Goal: Transaction & Acquisition: Subscribe to service/newsletter

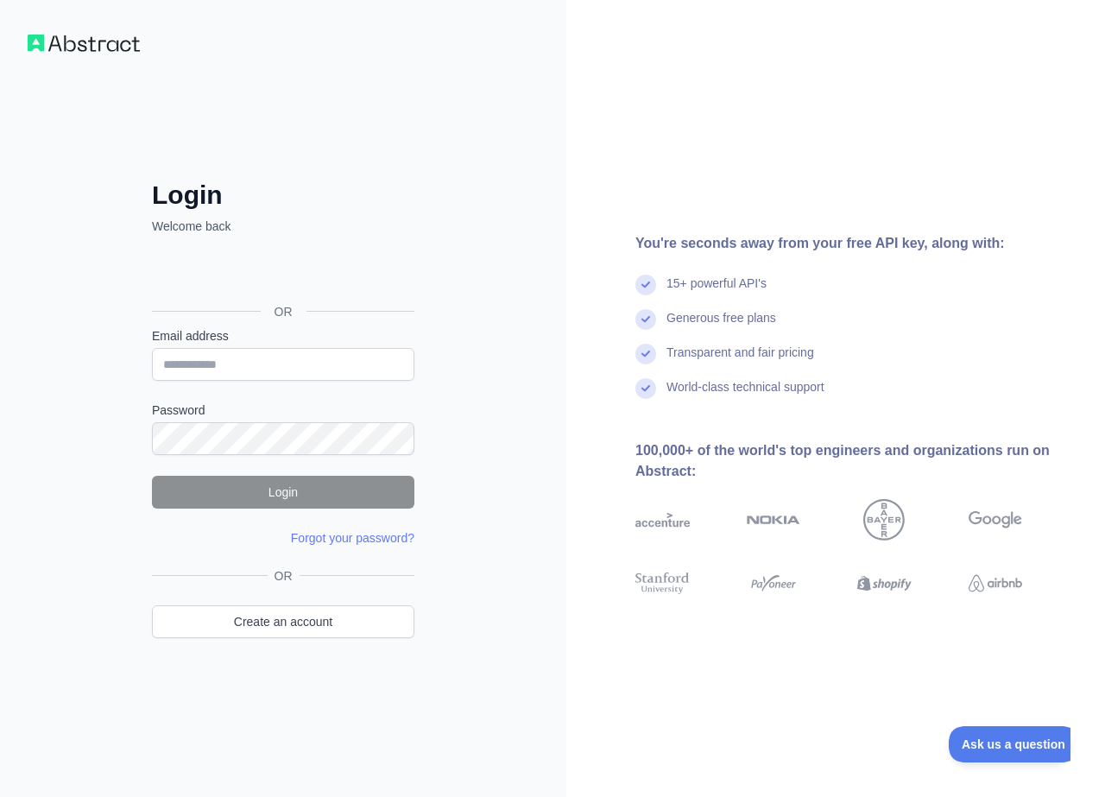
click at [325, 272] on div "Sign in with Google. Opens in new tab" at bounding box center [281, 273] width 259 height 38
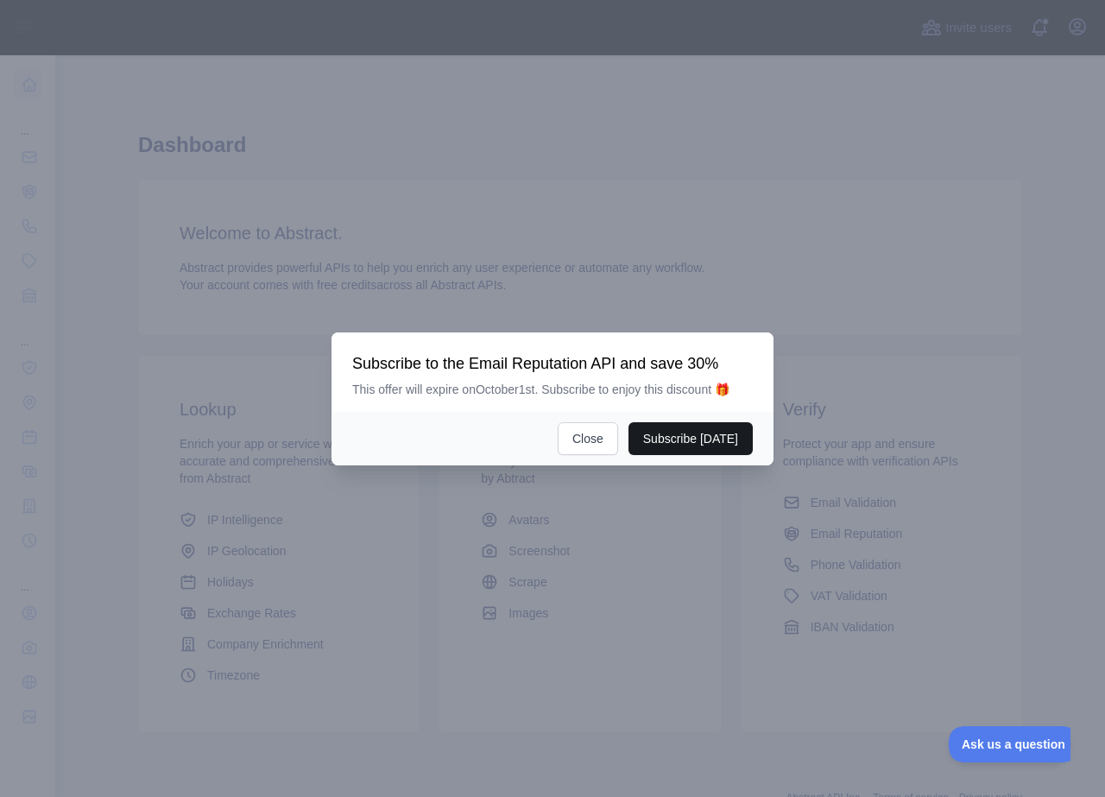
click at [703, 438] on button "Subscribe [DATE]" at bounding box center [690, 438] width 124 height 33
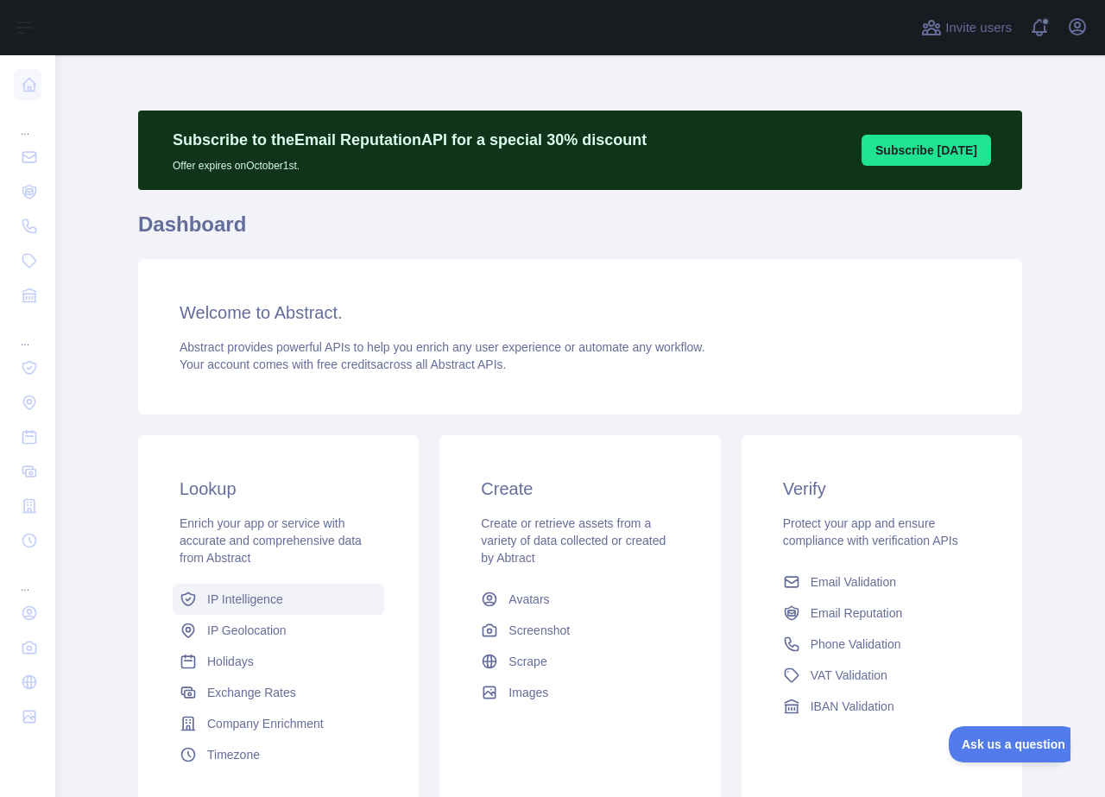
click at [244, 602] on span "IP Intelligence" at bounding box center [245, 598] width 76 height 17
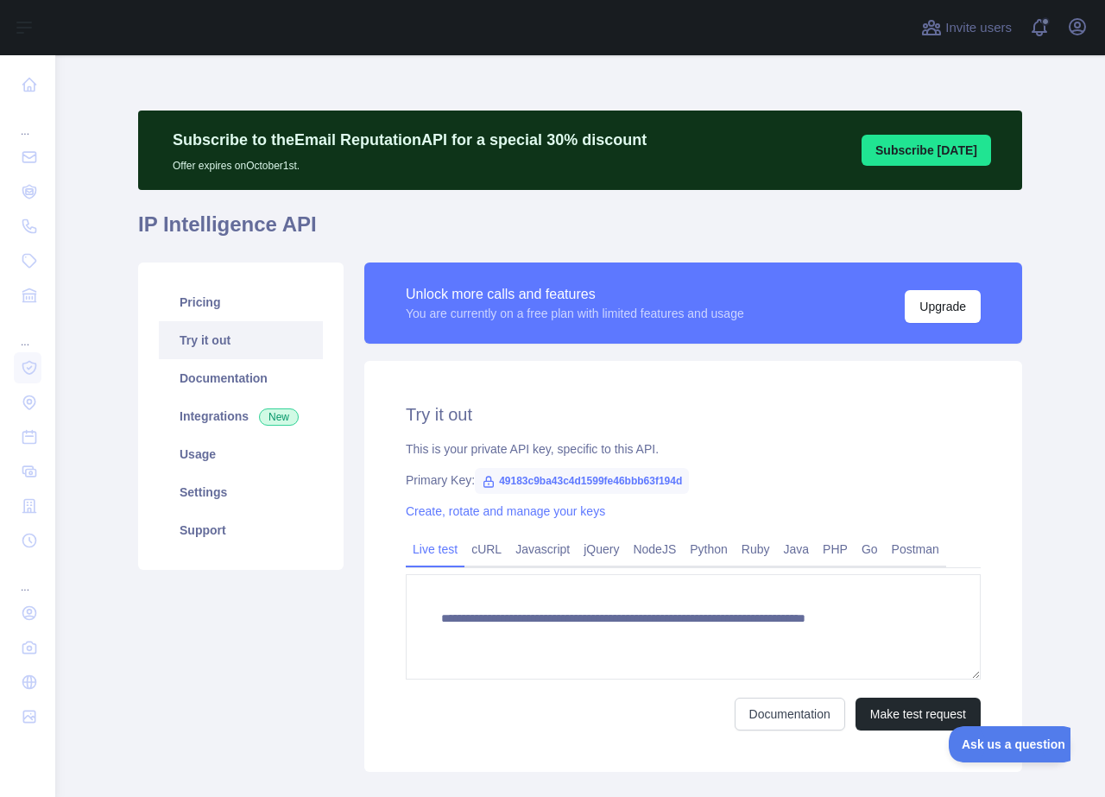
type textarea "**********"
click at [524, 477] on span "49183c9ba43c4d1599fe46bbb63f194d" at bounding box center [582, 481] width 214 height 26
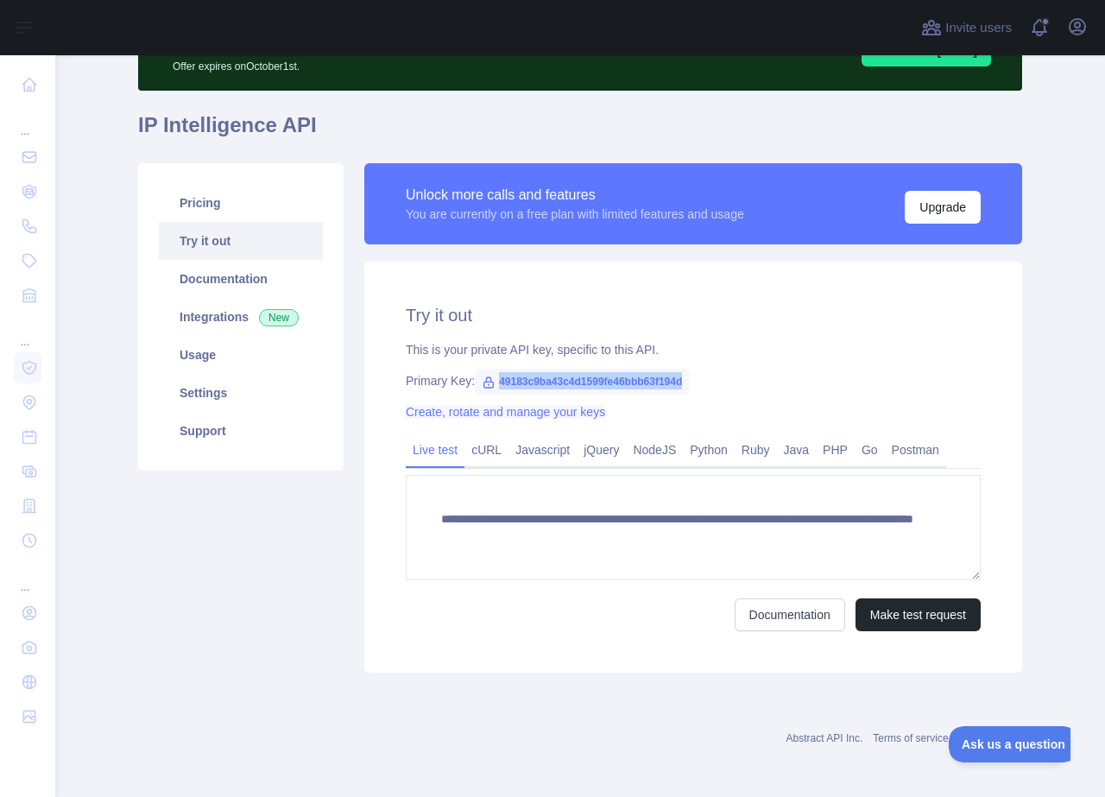
click at [496, 407] on link "Create, rotate and manage your keys" at bounding box center [505, 412] width 199 height 14
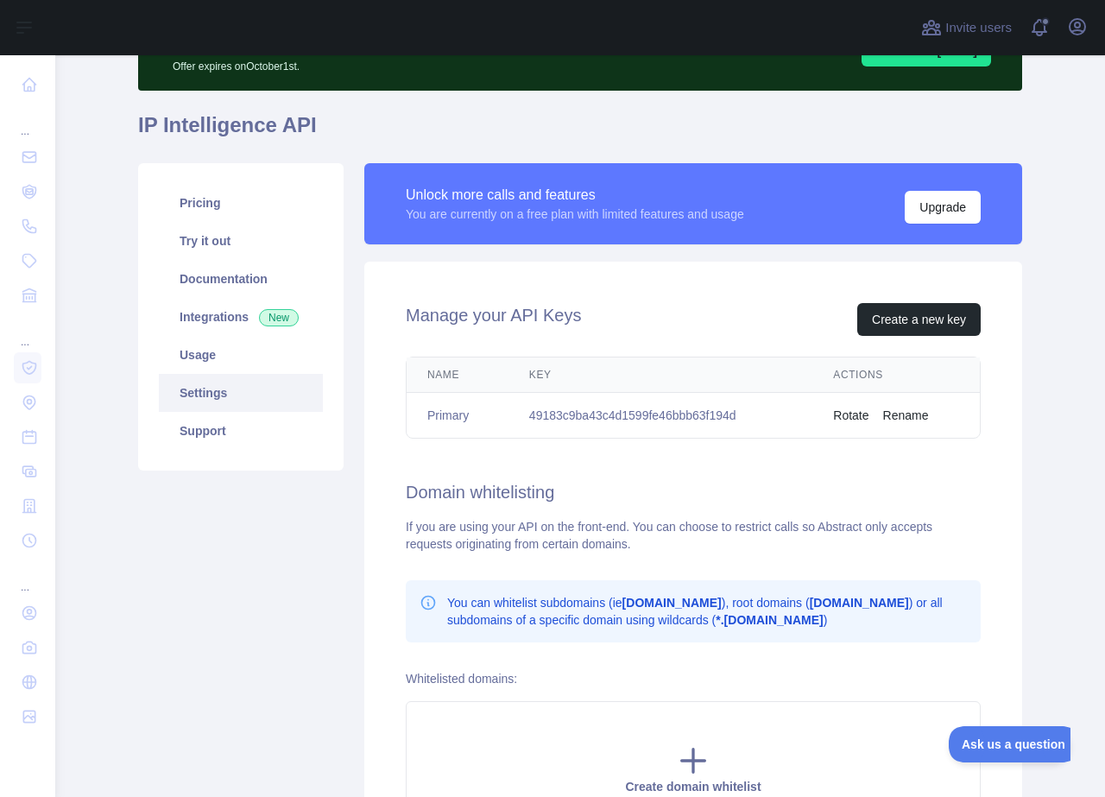
scroll to position [203, 0]
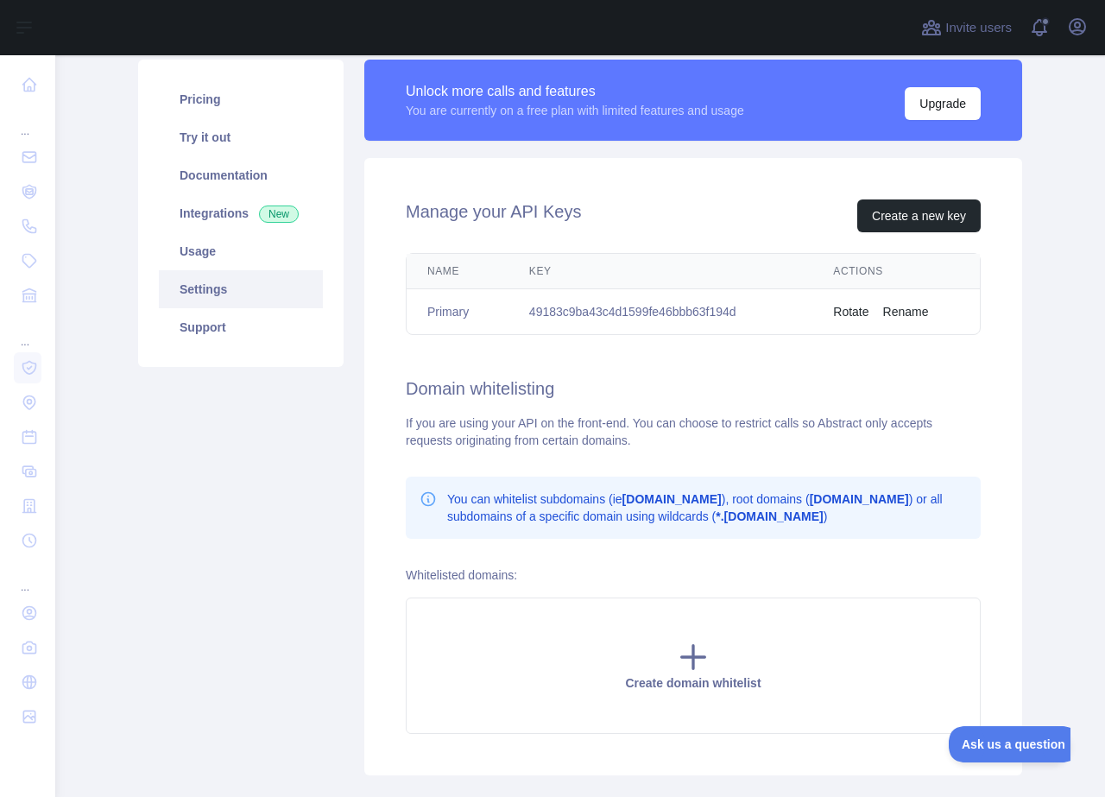
click at [624, 306] on td "49183c9ba43c4d1599fe46bbb63f194d" at bounding box center [660, 312] width 304 height 46
copy td "49183c9ba43c4d1599fe46bbb63f194d"
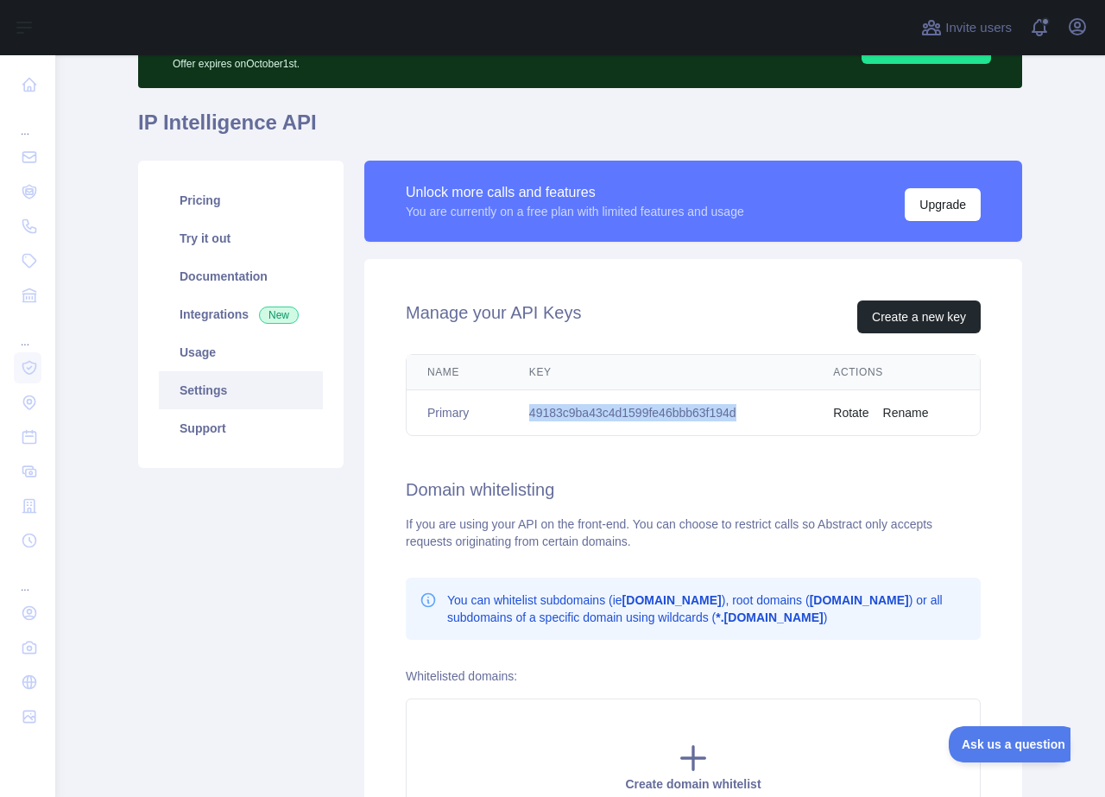
scroll to position [0, 0]
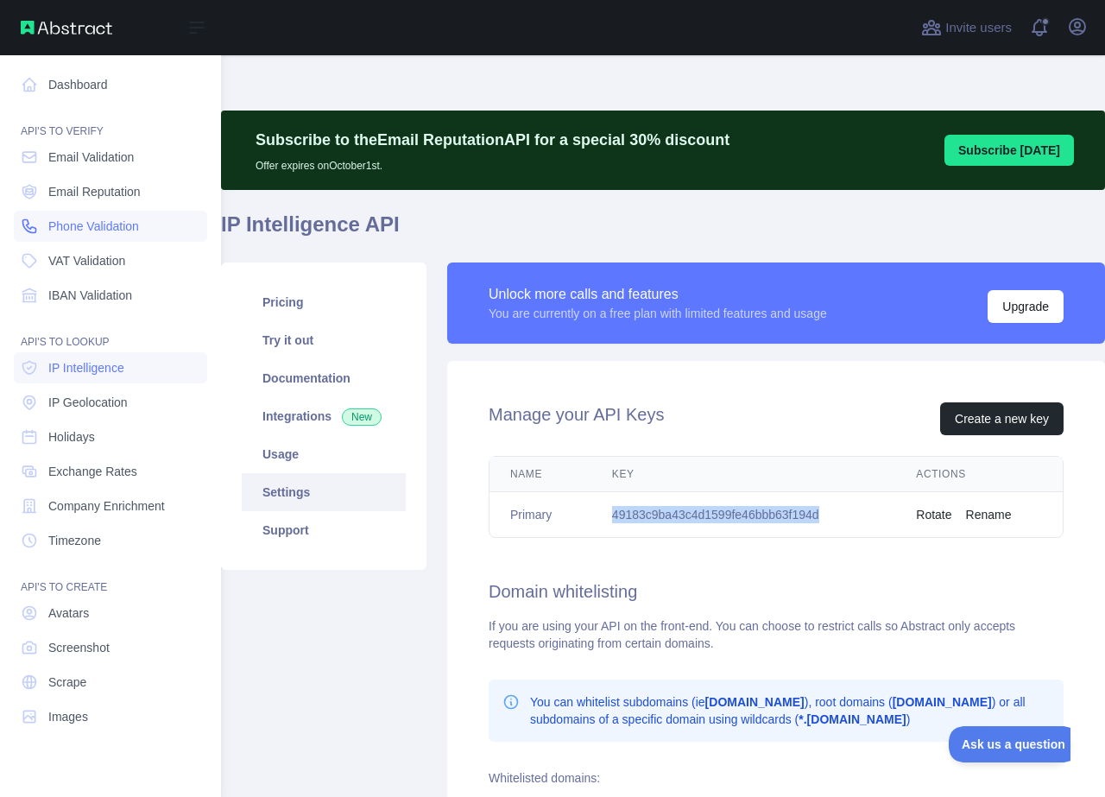
click at [100, 224] on span "Phone Validation" at bounding box center [93, 226] width 91 height 17
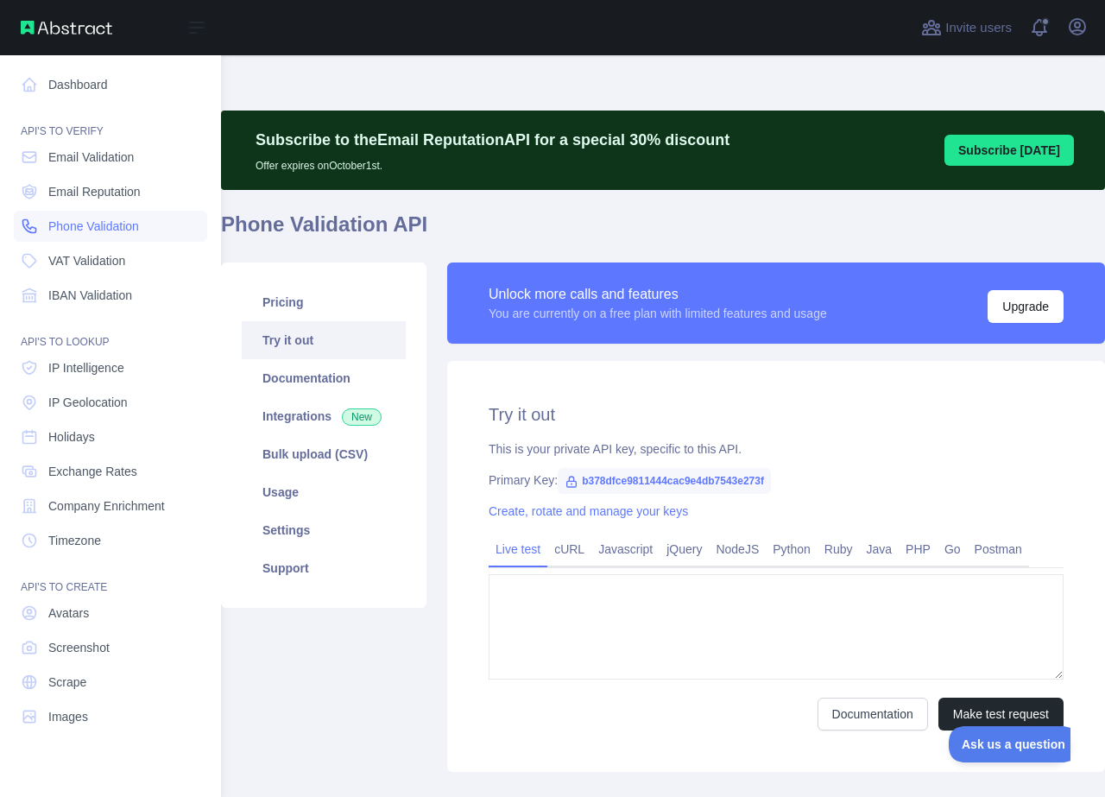
type textarea "**********"
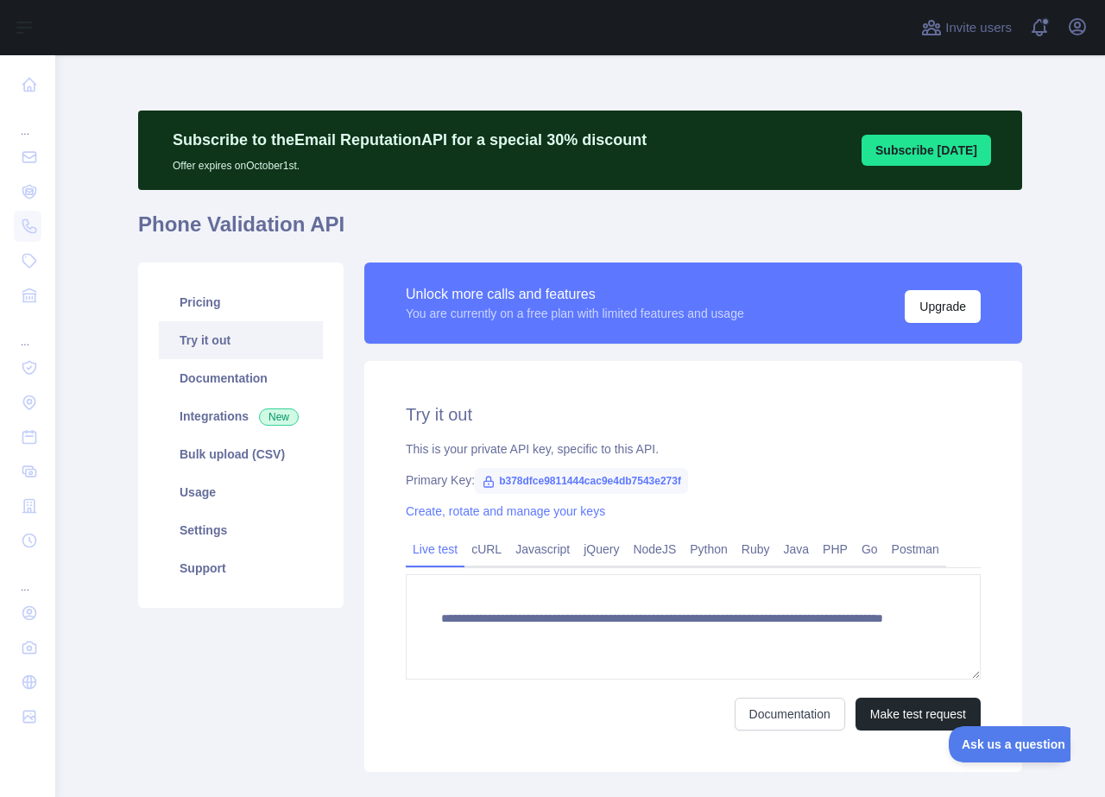
click at [240, 342] on link "Try it out" at bounding box center [241, 340] width 164 height 38
click at [208, 299] on link "Pricing" at bounding box center [241, 302] width 164 height 38
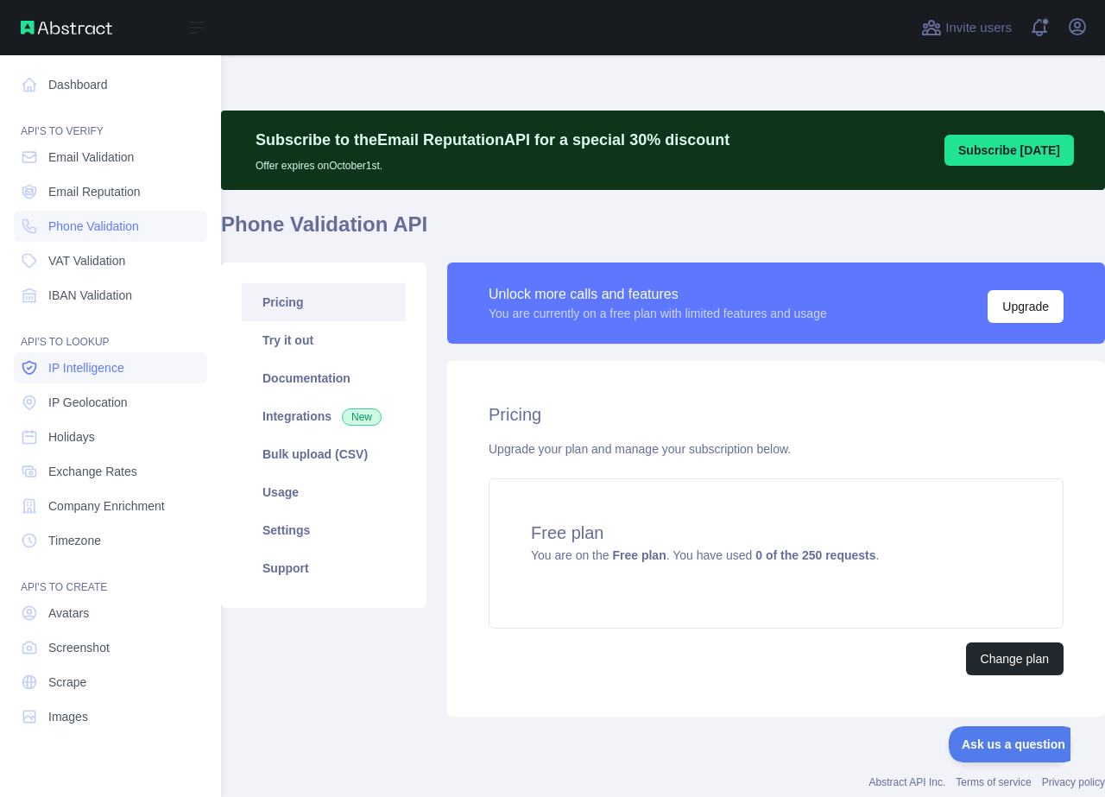
click at [85, 369] on span "IP Intelligence" at bounding box center [86, 367] width 76 height 17
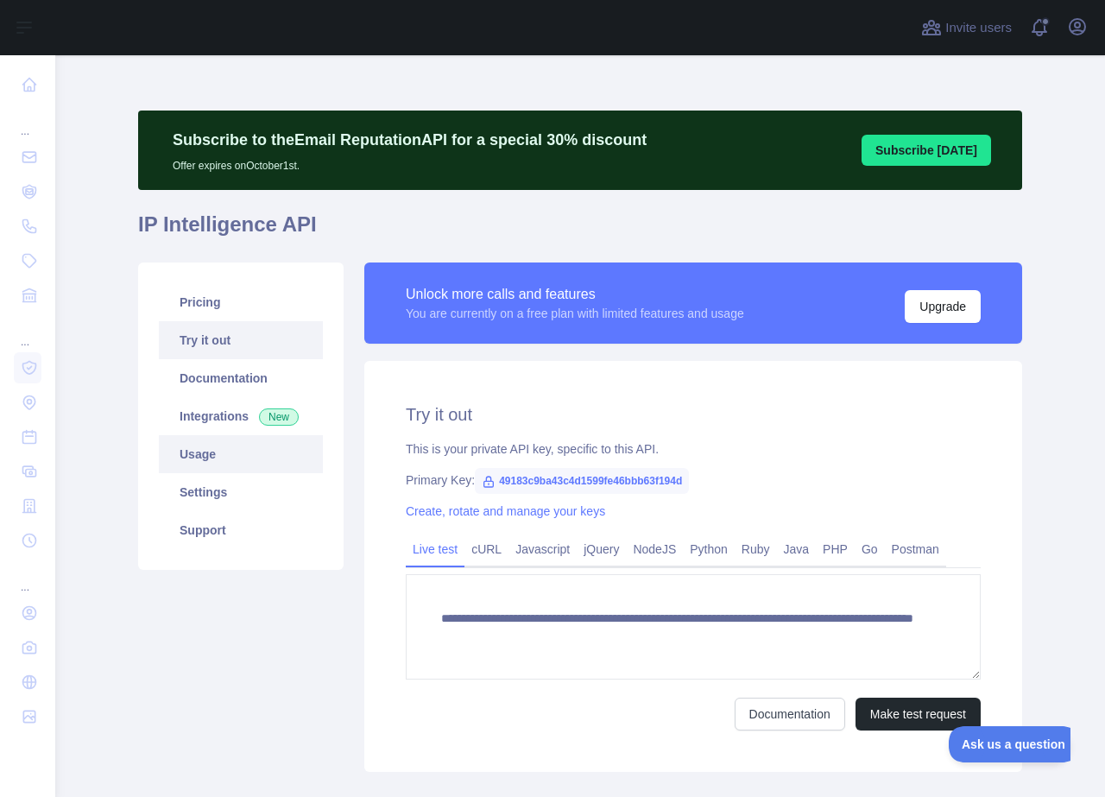
click at [192, 447] on link "Usage" at bounding box center [241, 454] width 164 height 38
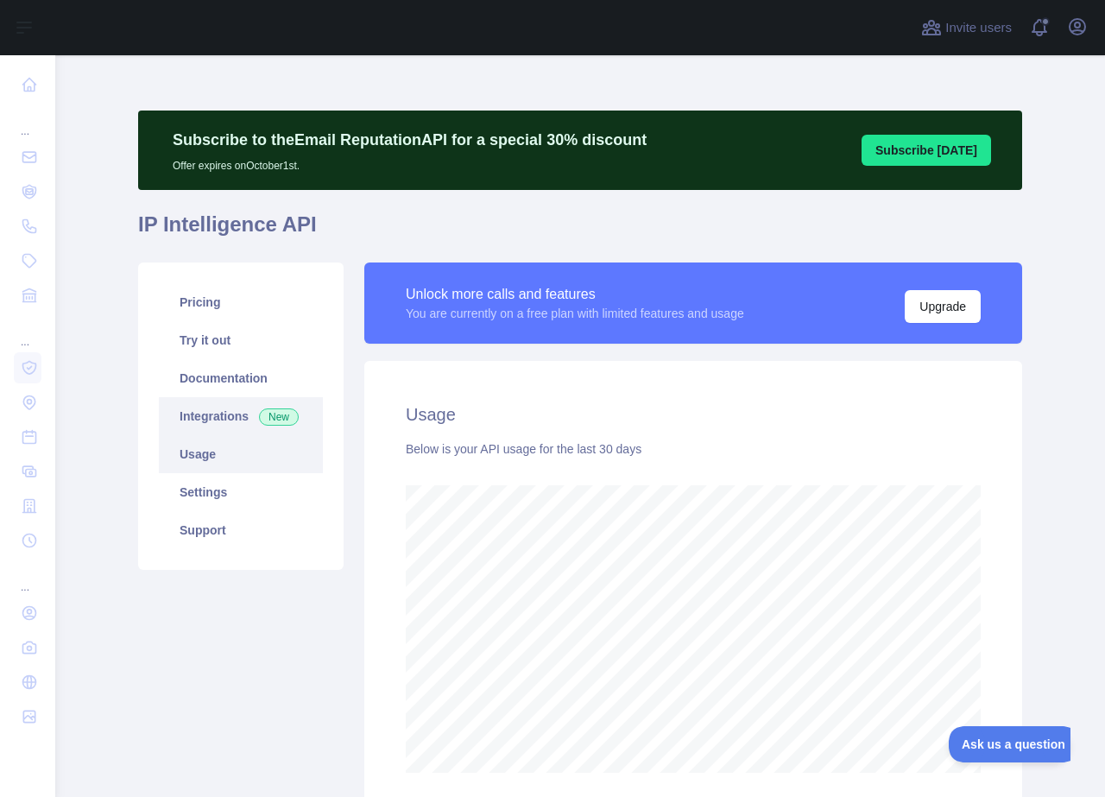
scroll to position [741, 1050]
click at [220, 415] on link "Integrations New" at bounding box center [241, 416] width 164 height 38
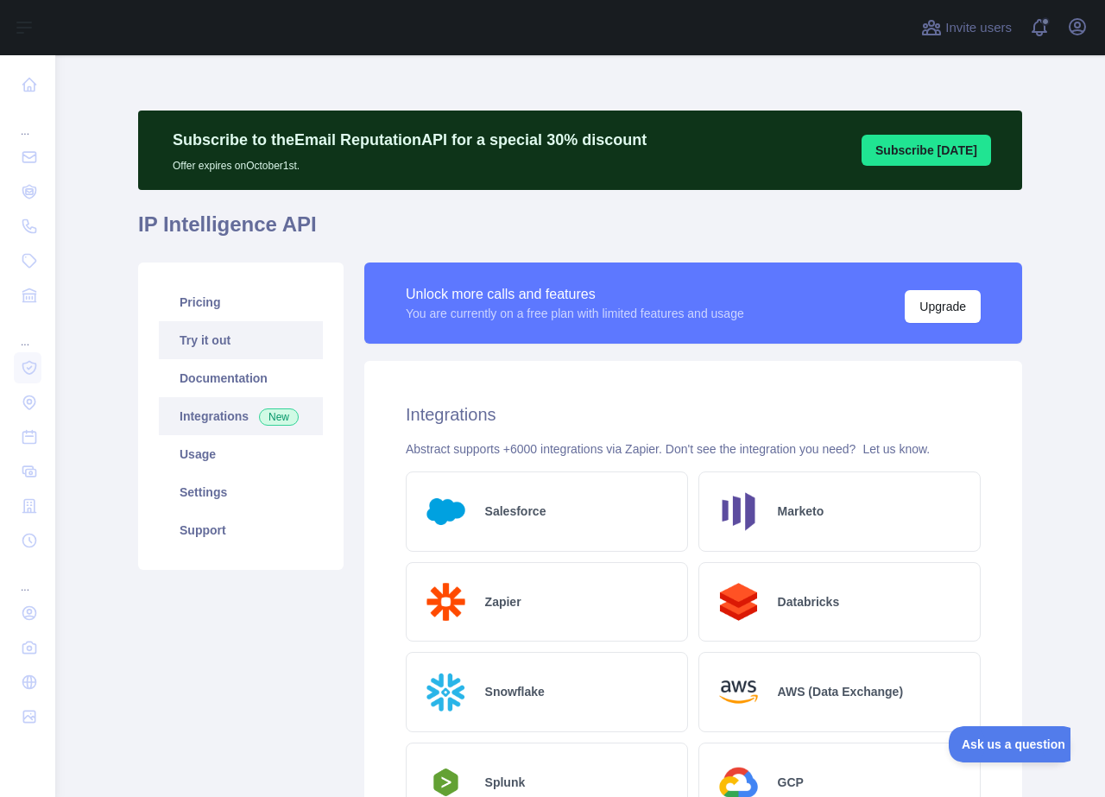
click at [210, 341] on link "Try it out" at bounding box center [241, 340] width 164 height 38
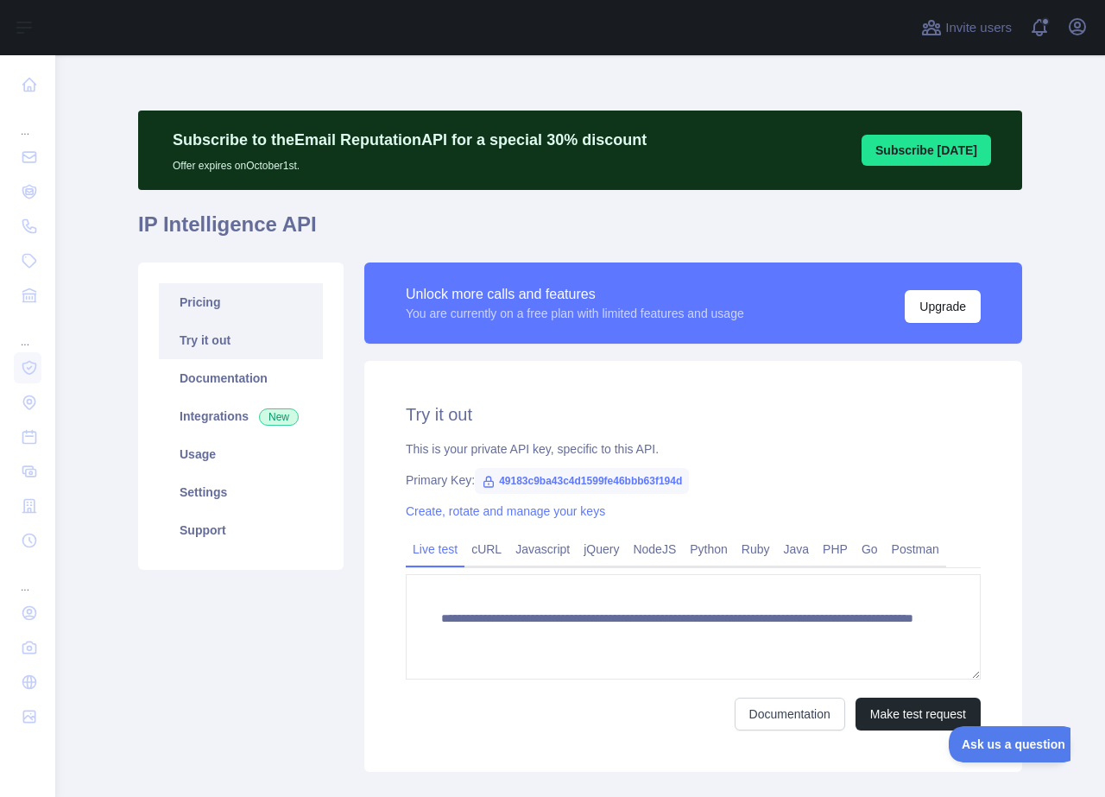
click at [203, 302] on link "Pricing" at bounding box center [241, 302] width 164 height 38
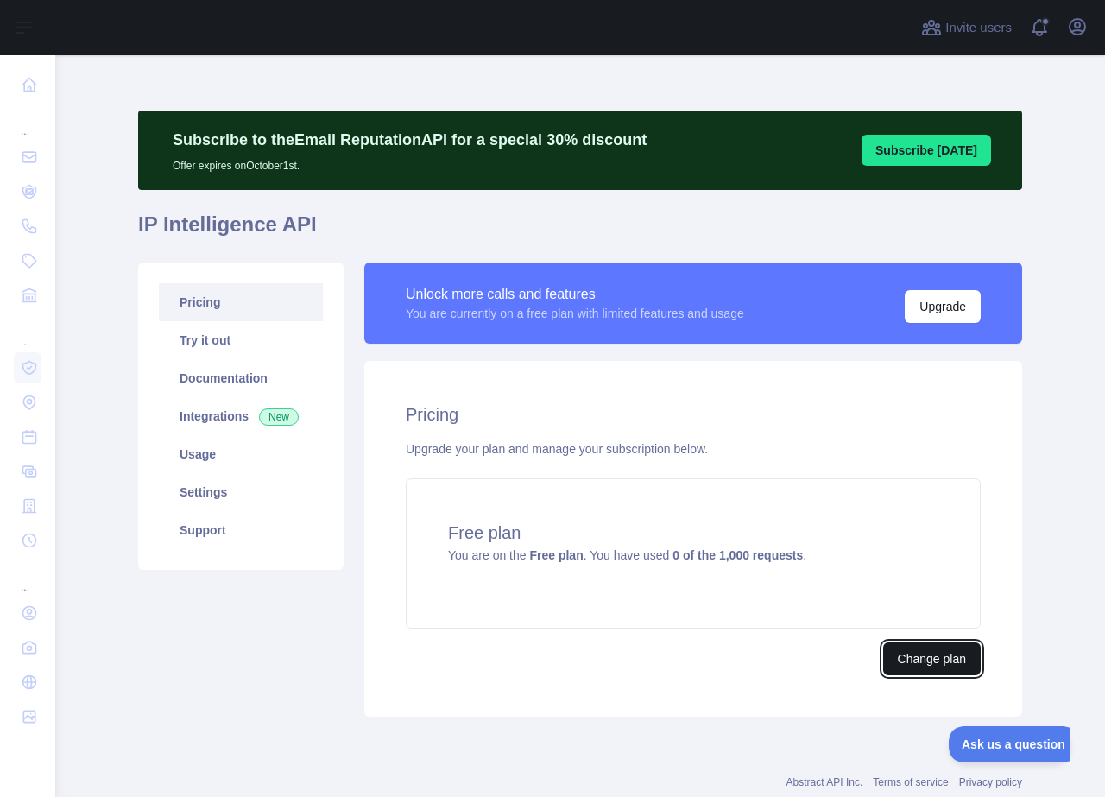
click at [936, 653] on button "Change plan" at bounding box center [932, 658] width 98 height 33
